Goal: Transaction & Acquisition: Download file/media

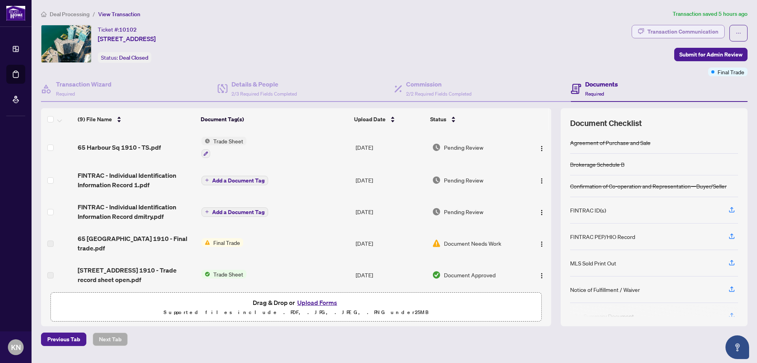
click at [675, 33] on div "Transaction Communication" at bounding box center [683, 31] width 71 height 13
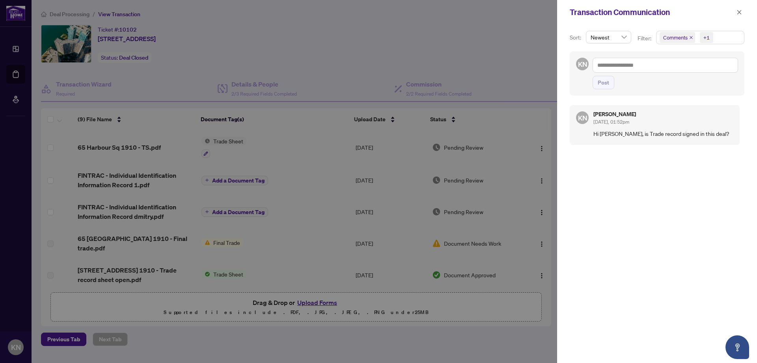
click at [494, 61] on div at bounding box center [378, 181] width 757 height 363
click at [737, 15] on icon "close" at bounding box center [740, 12] width 6 height 6
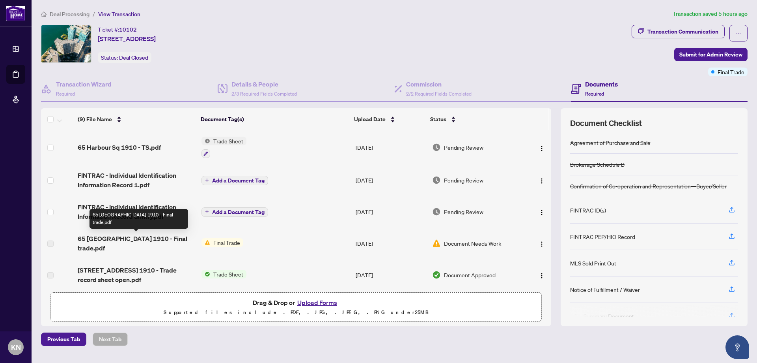
click at [140, 241] on span "65 [GEOGRAPHIC_DATA] 1910 - Final trade.pdf" at bounding box center [136, 243] width 117 height 19
click at [221, 241] on span "Final Trade" at bounding box center [226, 242] width 33 height 9
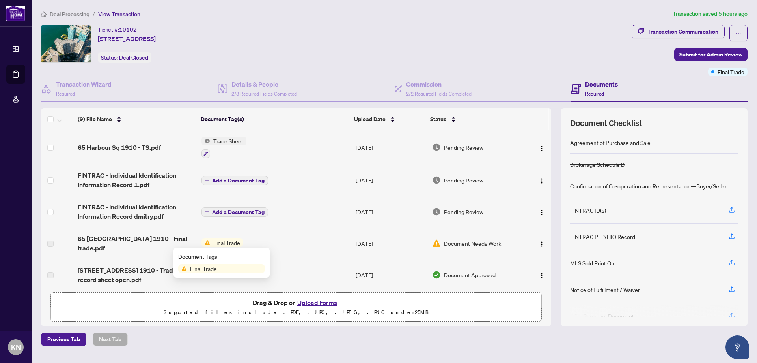
click at [220, 262] on div "Document Tags Final Trade" at bounding box center [221, 262] width 87 height 21
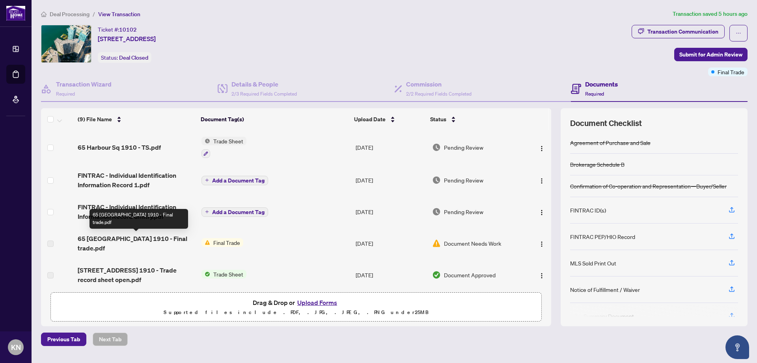
click at [104, 242] on span "65 [GEOGRAPHIC_DATA] 1910 - Final trade.pdf" at bounding box center [136, 243] width 117 height 19
click at [52, 244] on label at bounding box center [50, 243] width 6 height 9
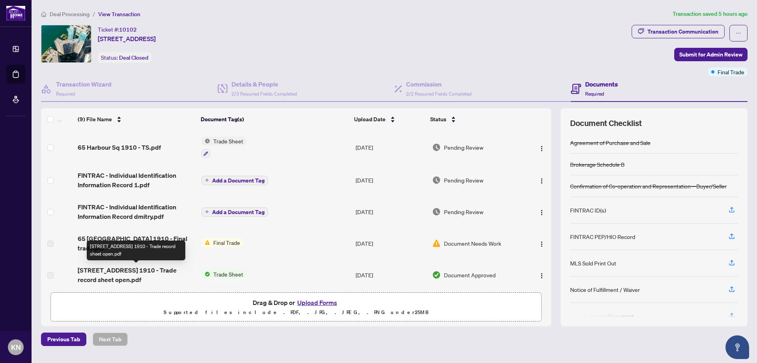
click at [171, 274] on span "[STREET_ADDRESS] 1910 - Trade record sheet open.pdf" at bounding box center [136, 274] width 117 height 19
click at [154, 151] on td "65 Harbour Sq 1910 - TS.pdf" at bounding box center [136, 147] width 123 height 34
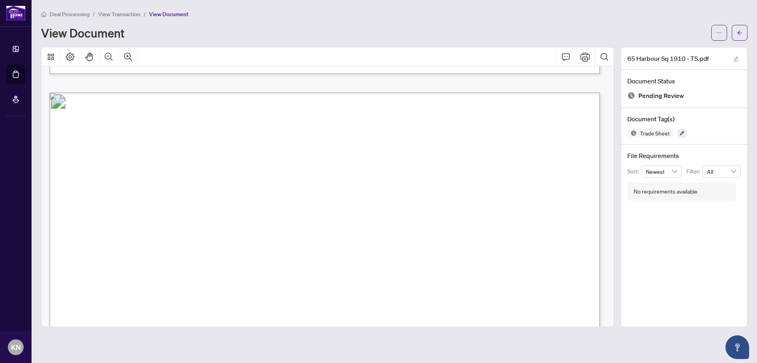
scroll to position [727, 0]
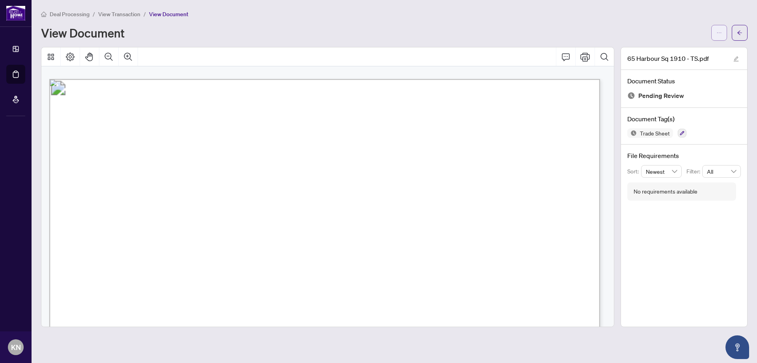
click at [718, 34] on icon "ellipsis" at bounding box center [720, 33] width 6 height 6
click at [694, 51] on span "Download" at bounding box center [691, 49] width 60 height 9
